Goal: Task Accomplishment & Management: Use online tool/utility

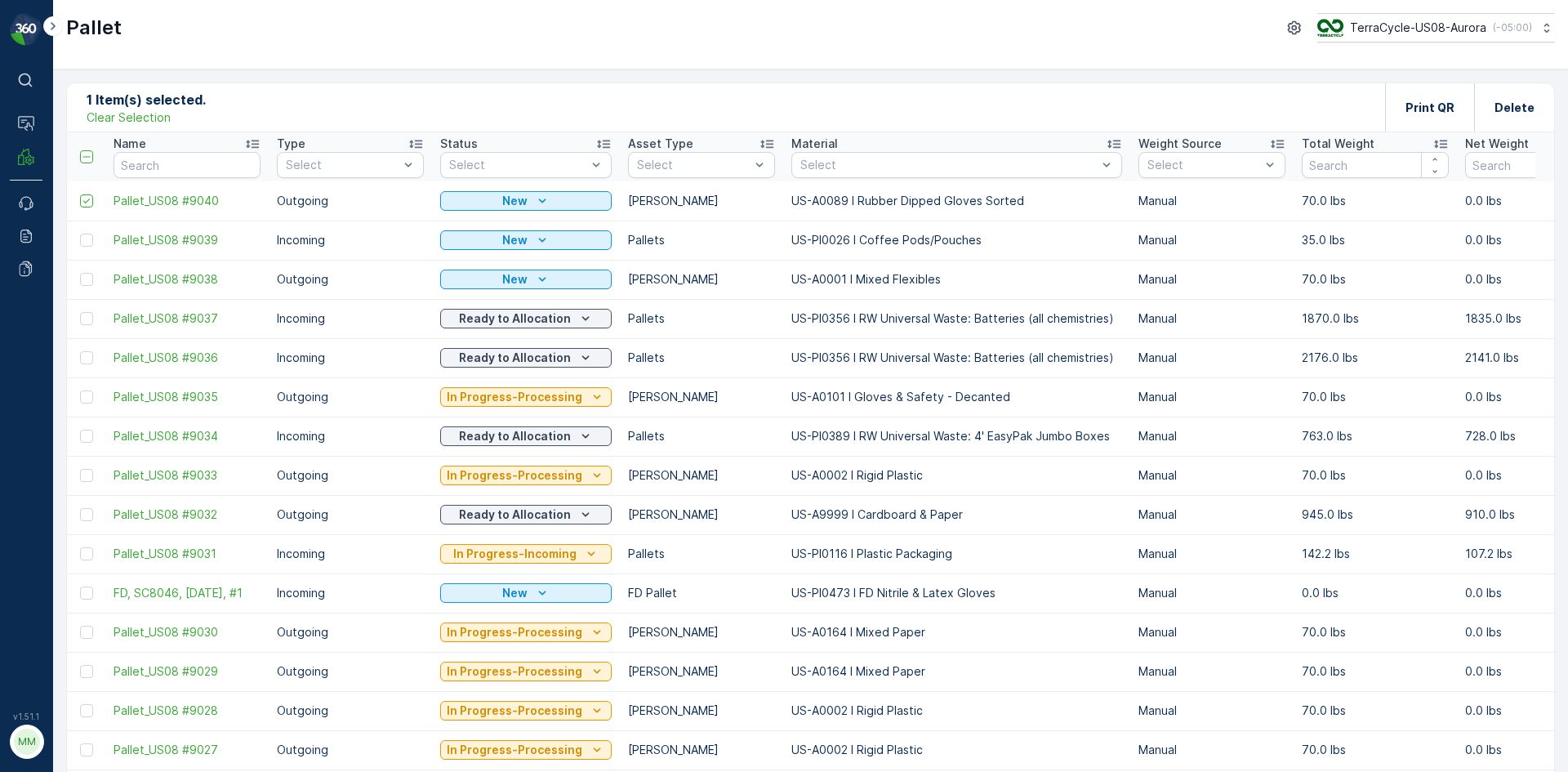
click at [201, 122] on div "Clear Selection" at bounding box center [146, 118] width 119 height 17
click at [153, 117] on p "Clear Selection" at bounding box center [128, 118] width 84 height 17
click at [165, 106] on p "Add" at bounding box center [171, 107] width 23 height 17
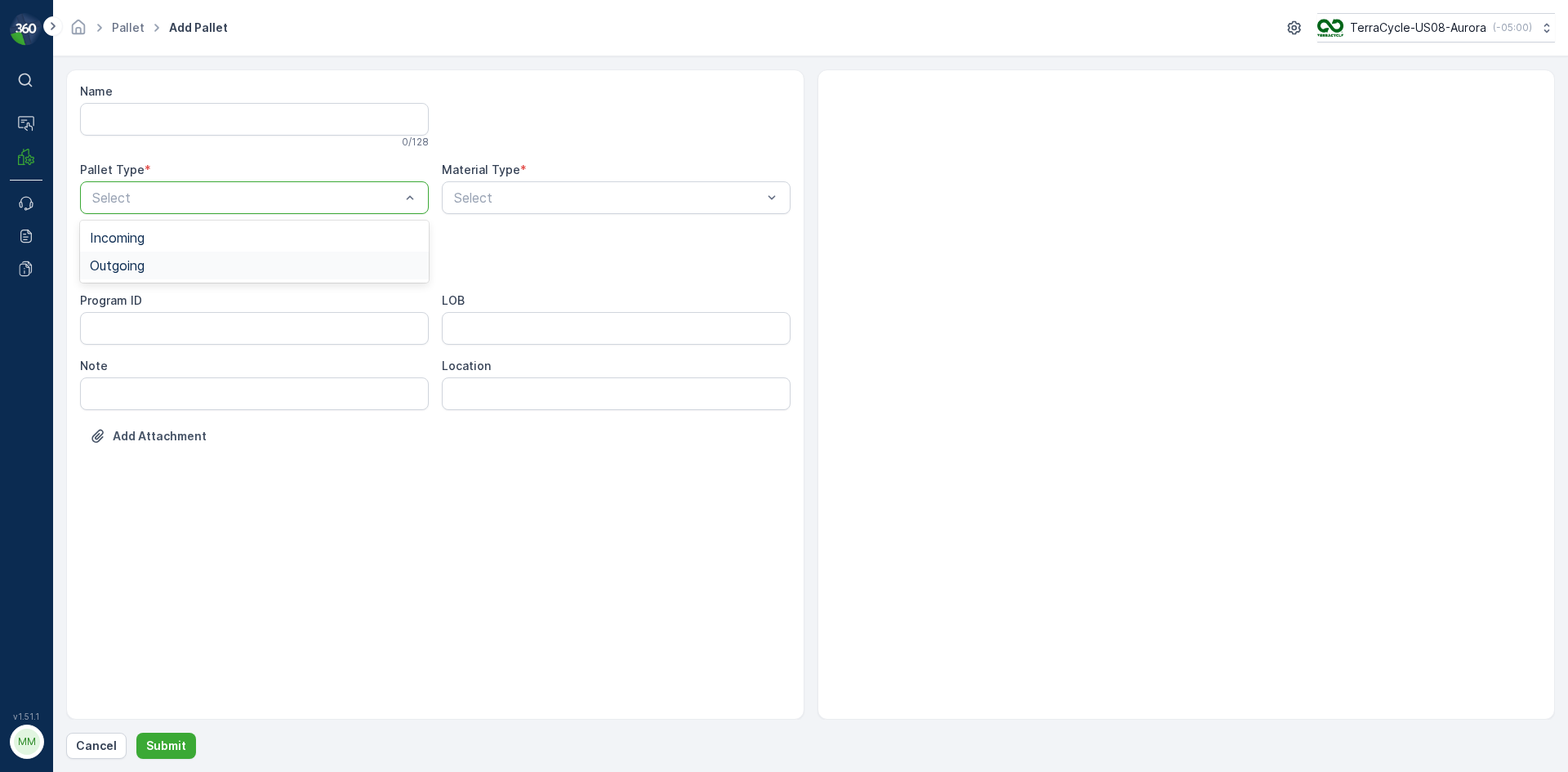
click at [139, 261] on span "Outgoing" at bounding box center [117, 265] width 55 height 15
click at [131, 307] on span "[PERSON_NAME]" at bounding box center [145, 303] width 110 height 15
click at [564, 208] on div "Select" at bounding box center [616, 197] width 349 height 32
type input "101"
click at [579, 197] on div at bounding box center [607, 198] width 311 height 15
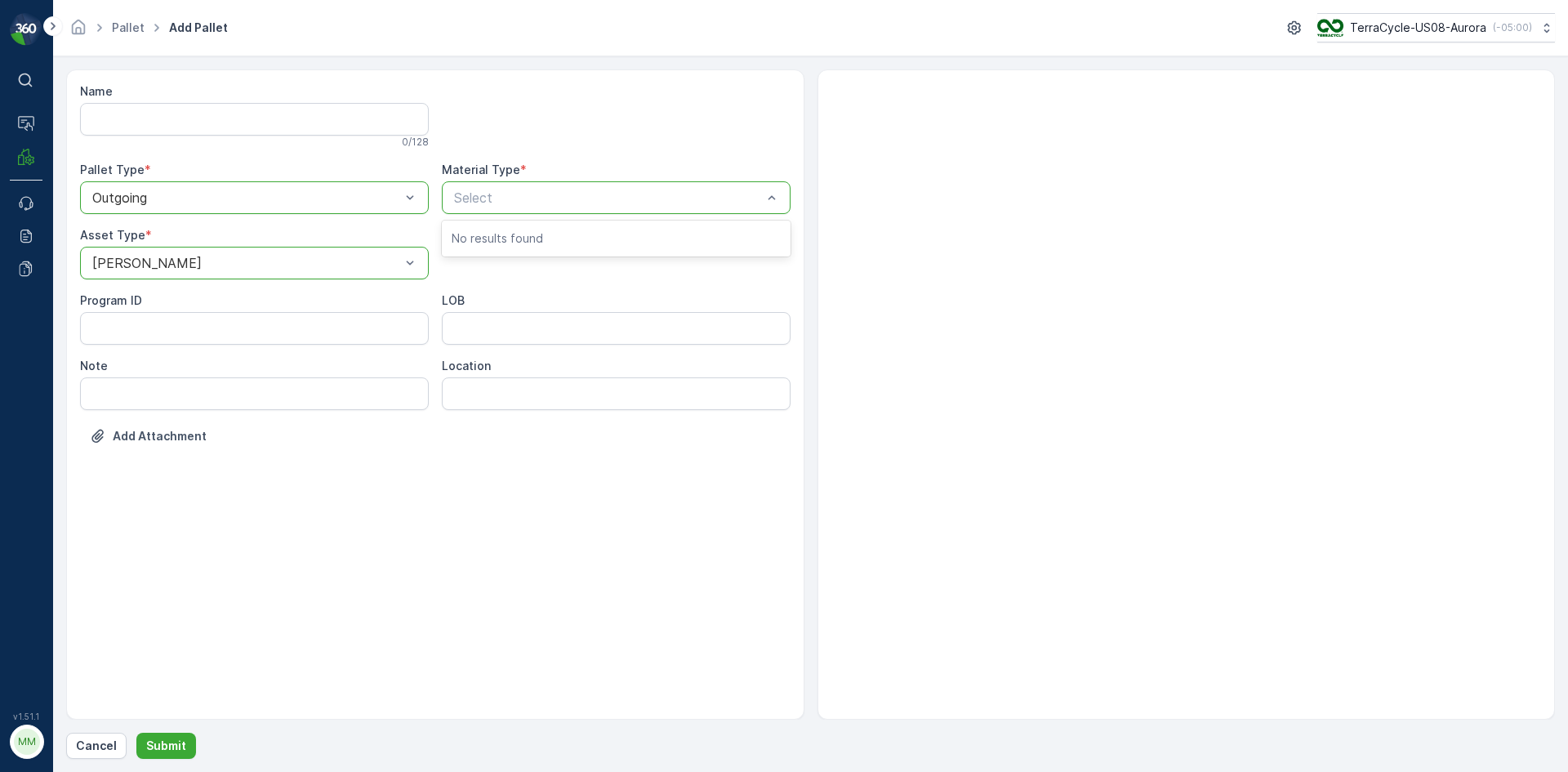
click at [579, 197] on div at bounding box center [607, 198] width 311 height 15
type input "101"
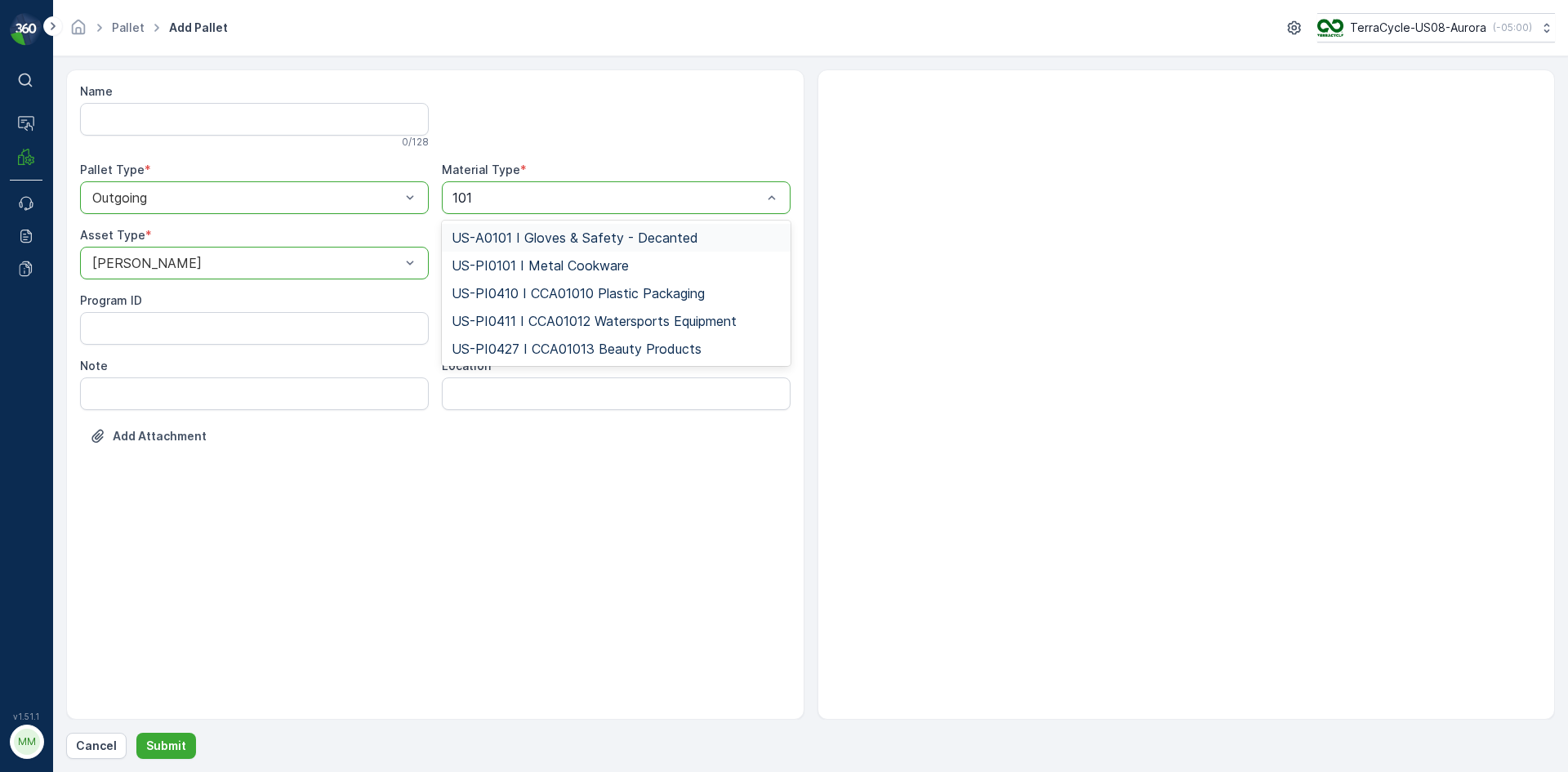
click at [679, 237] on span "US-A0101 I Gloves & Safety - Decanted" at bounding box center [576, 238] width 247 height 15
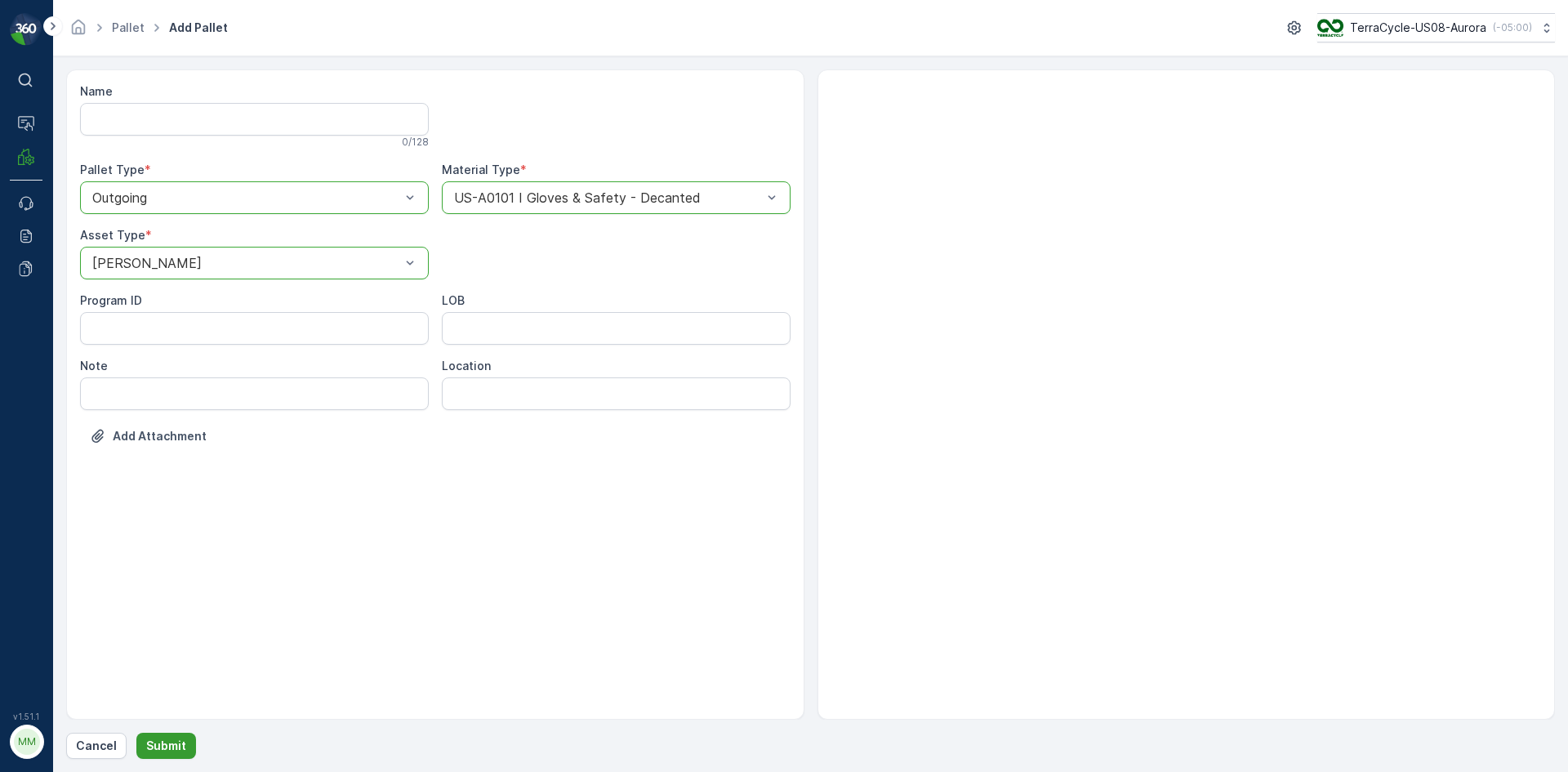
click at [142, 740] on button "Submit" at bounding box center [166, 745] width 59 height 26
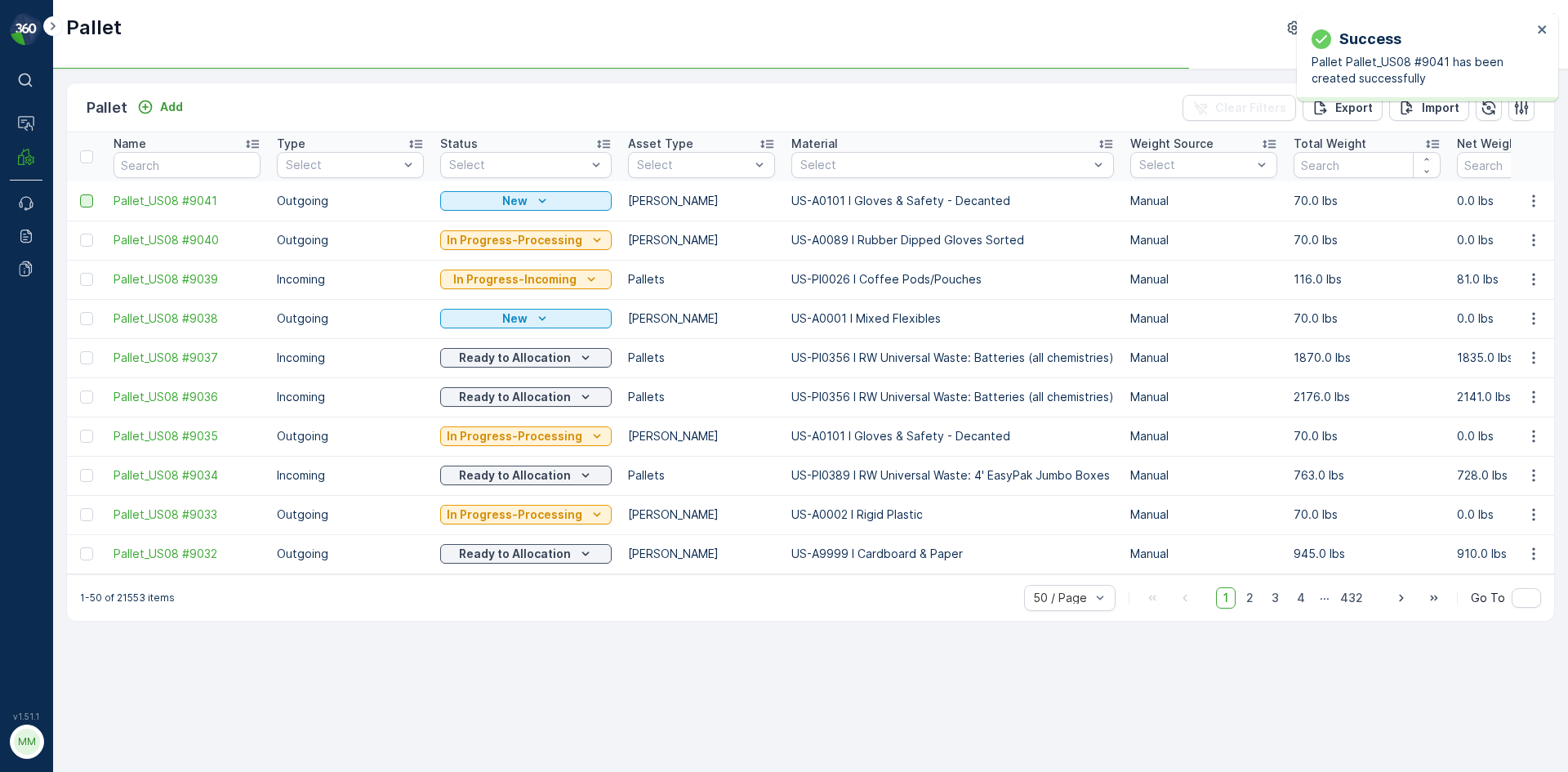
click at [91, 197] on div at bounding box center [86, 200] width 13 height 13
click at [80, 194] on input "checkbox" at bounding box center [80, 194] width 0 height 0
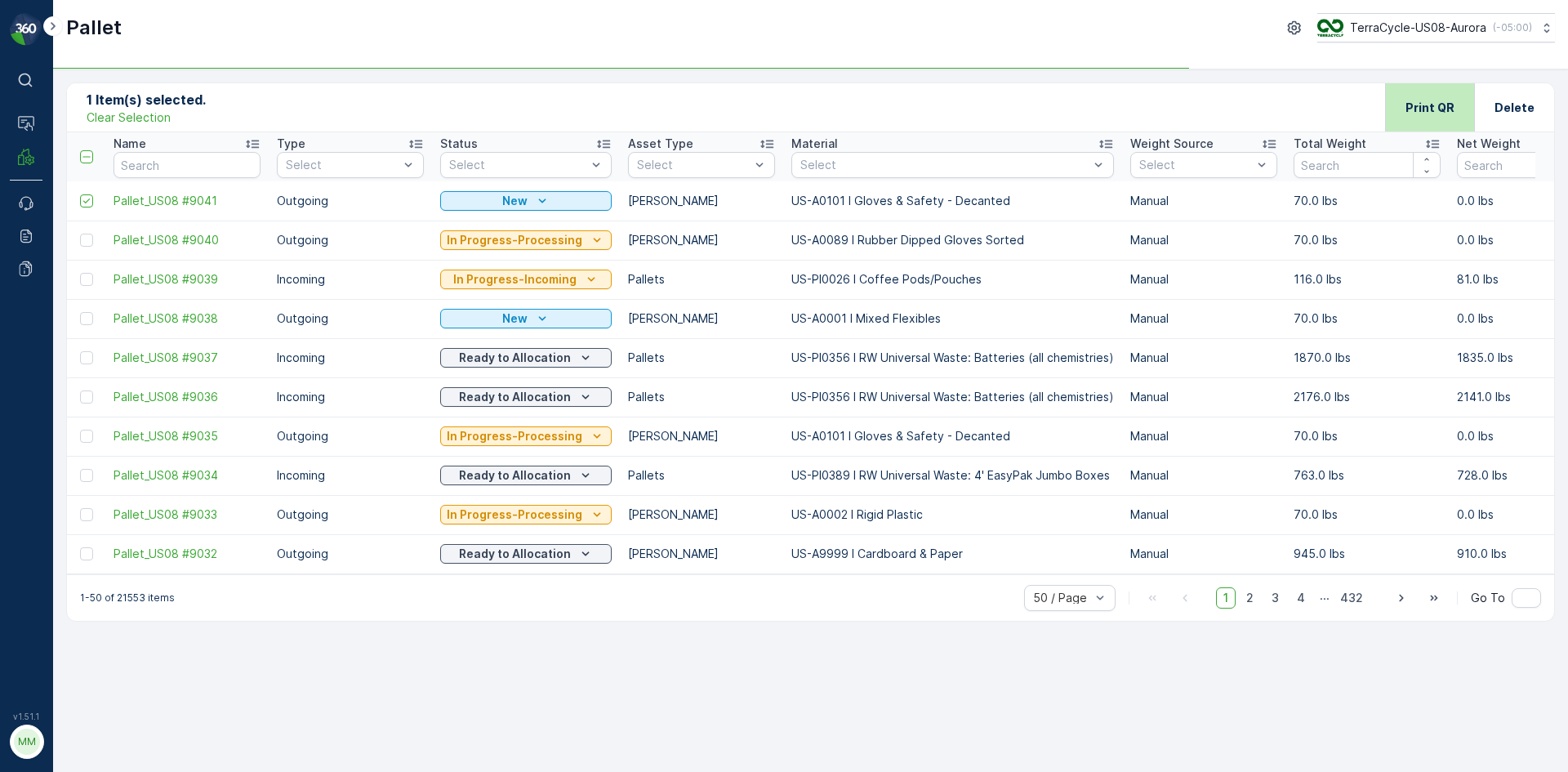
click at [1440, 107] on p "Print QR" at bounding box center [1430, 108] width 49 height 17
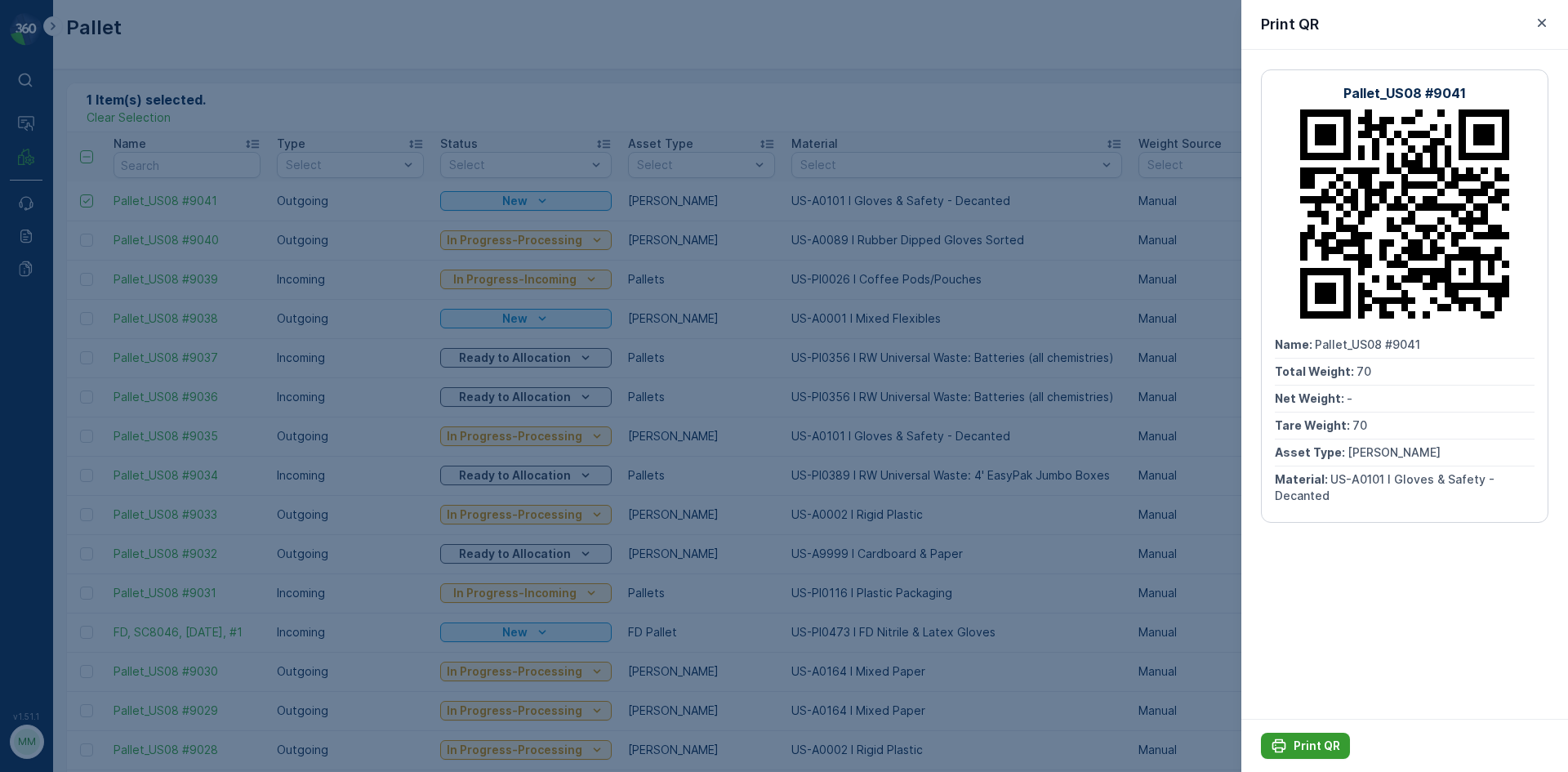
click at [1305, 742] on p "Print QR" at bounding box center [1317, 746] width 46 height 17
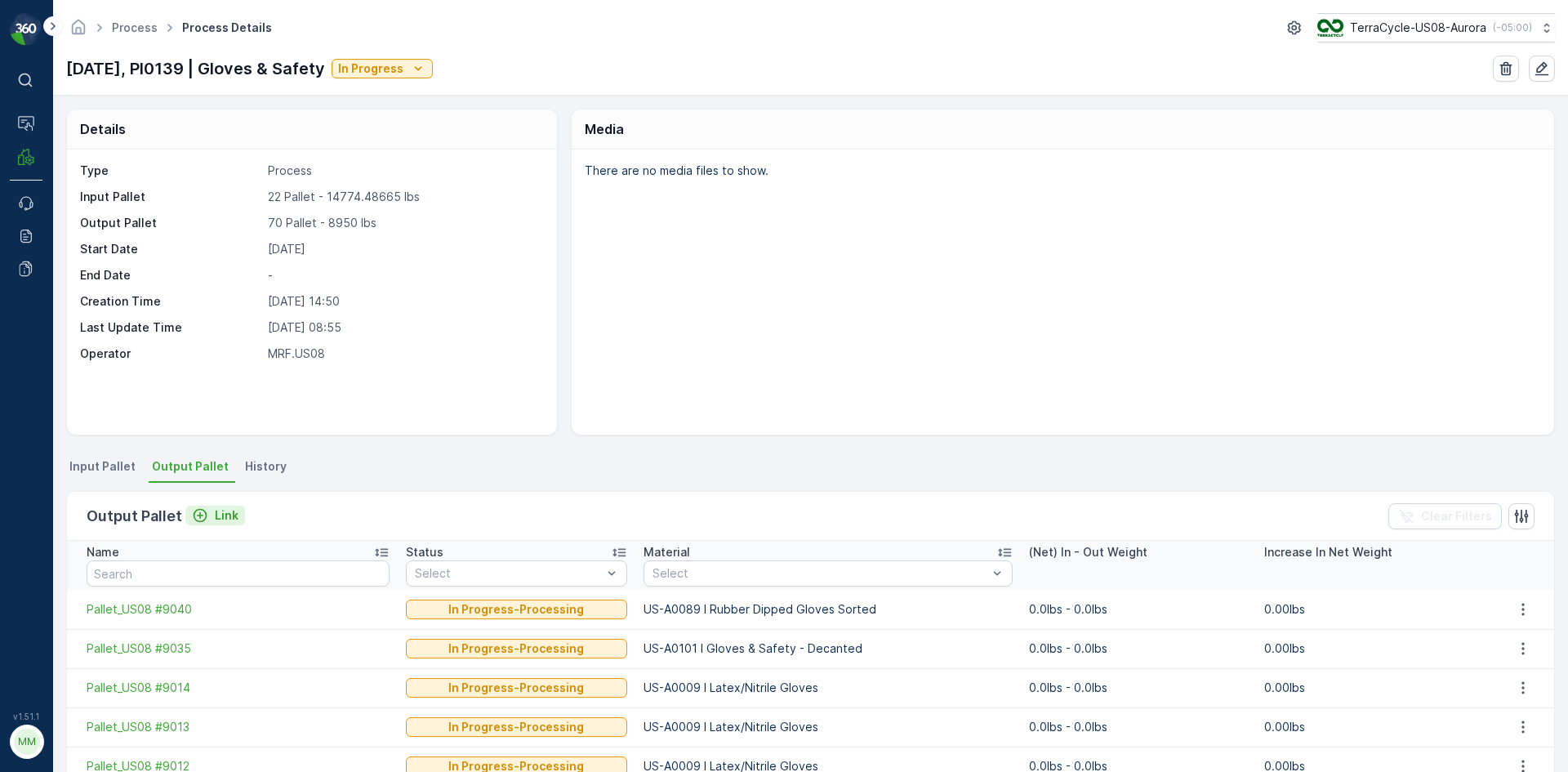
click at [227, 520] on p "Link" at bounding box center [227, 515] width 24 height 17
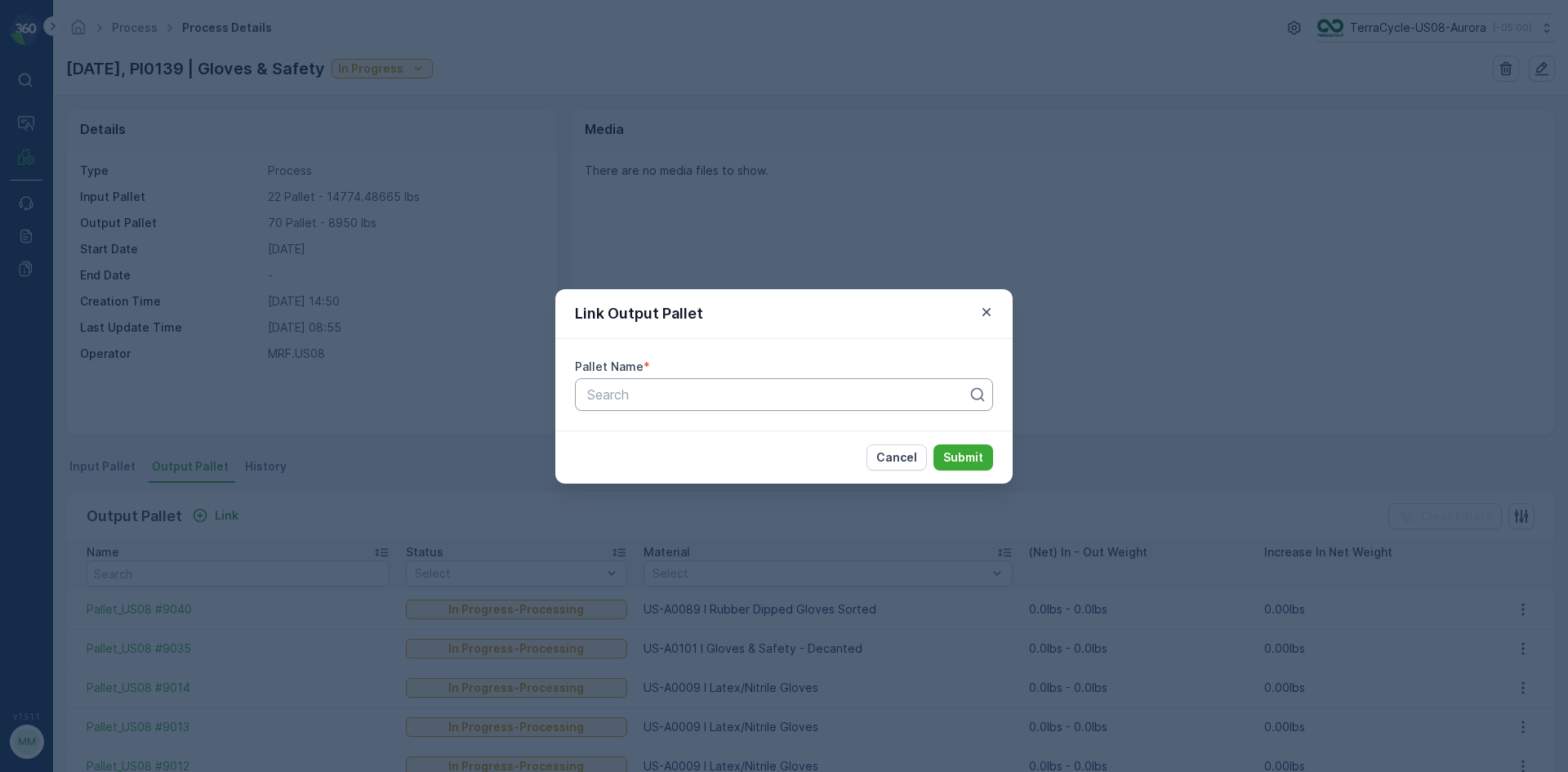
click at [802, 392] on div at bounding box center [778, 394] width 384 height 15
type input "9041"
click at [677, 465] on span "Pallet_US08 #9041" at bounding box center [642, 462] width 116 height 15
click at [959, 455] on p "Submit" at bounding box center [963, 457] width 40 height 17
